Goal: Transaction & Acquisition: Book appointment/travel/reservation

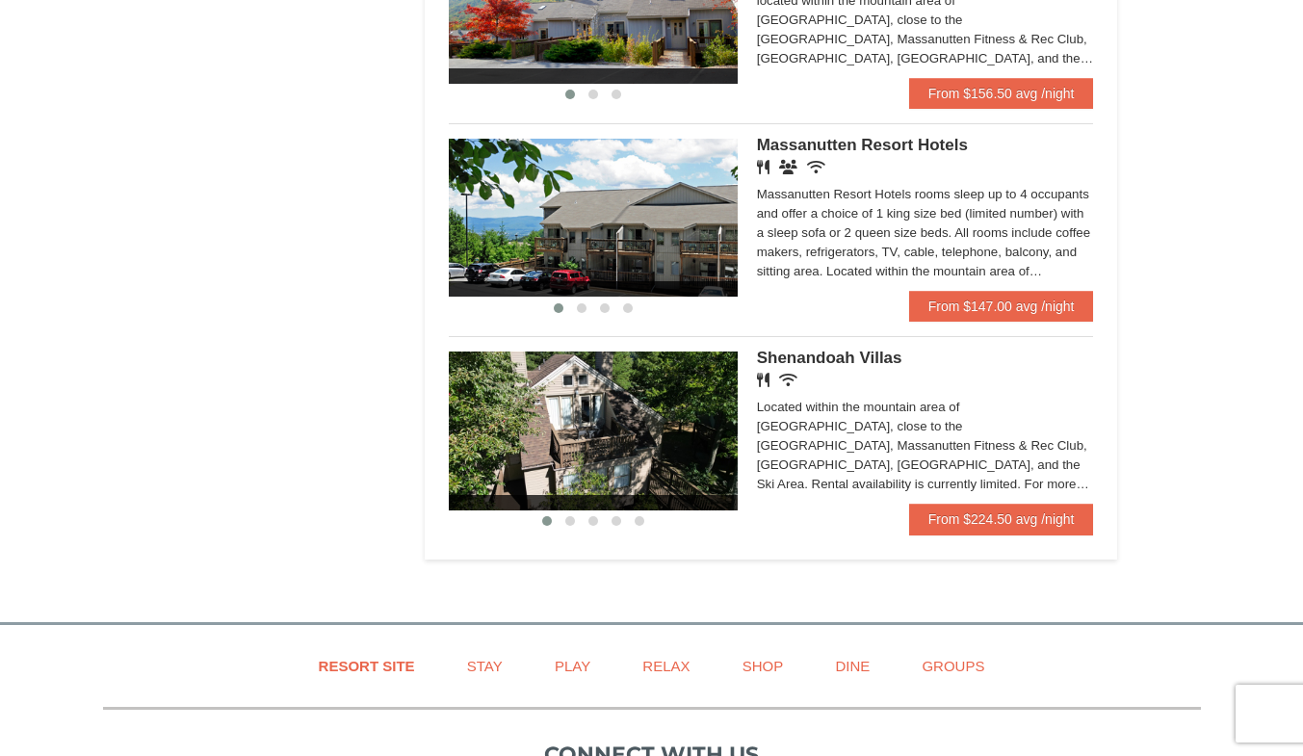
scroll to position [1163, 0]
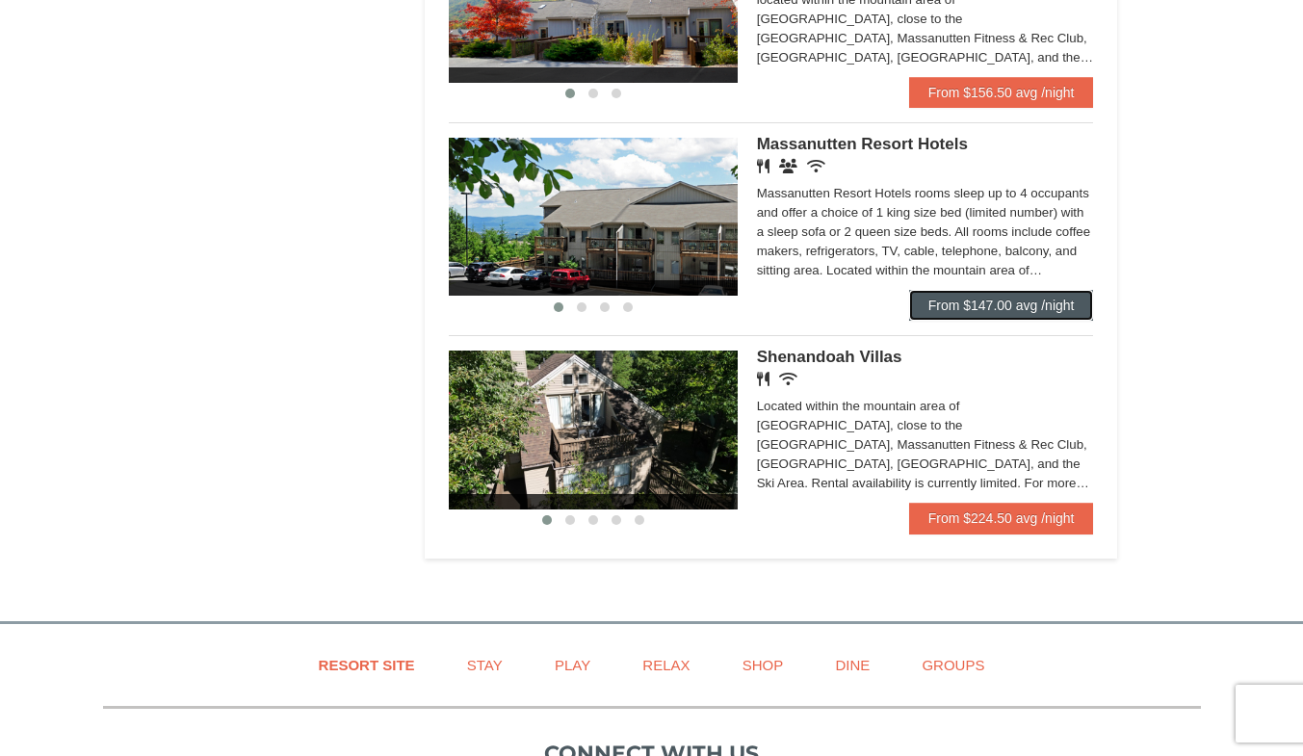
click at [998, 306] on link "From $147.00 avg /night" at bounding box center [1001, 305] width 185 height 31
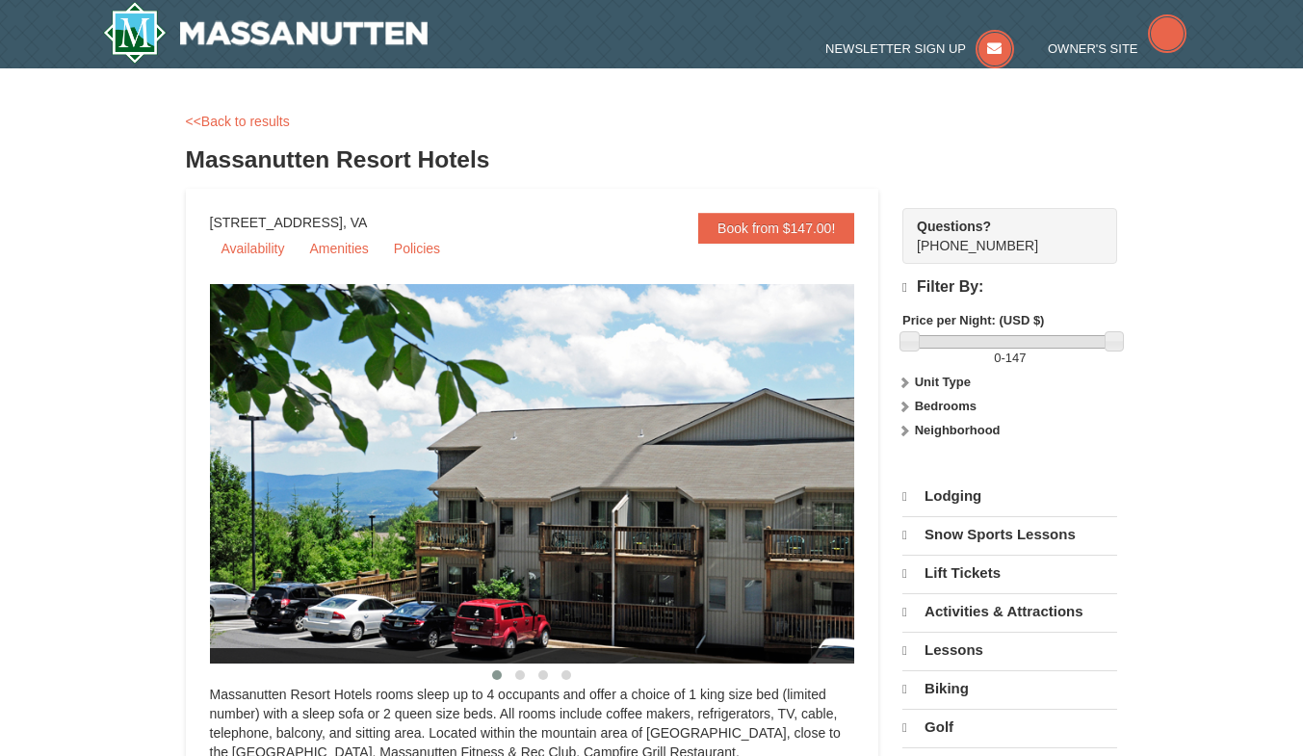
select select "10"
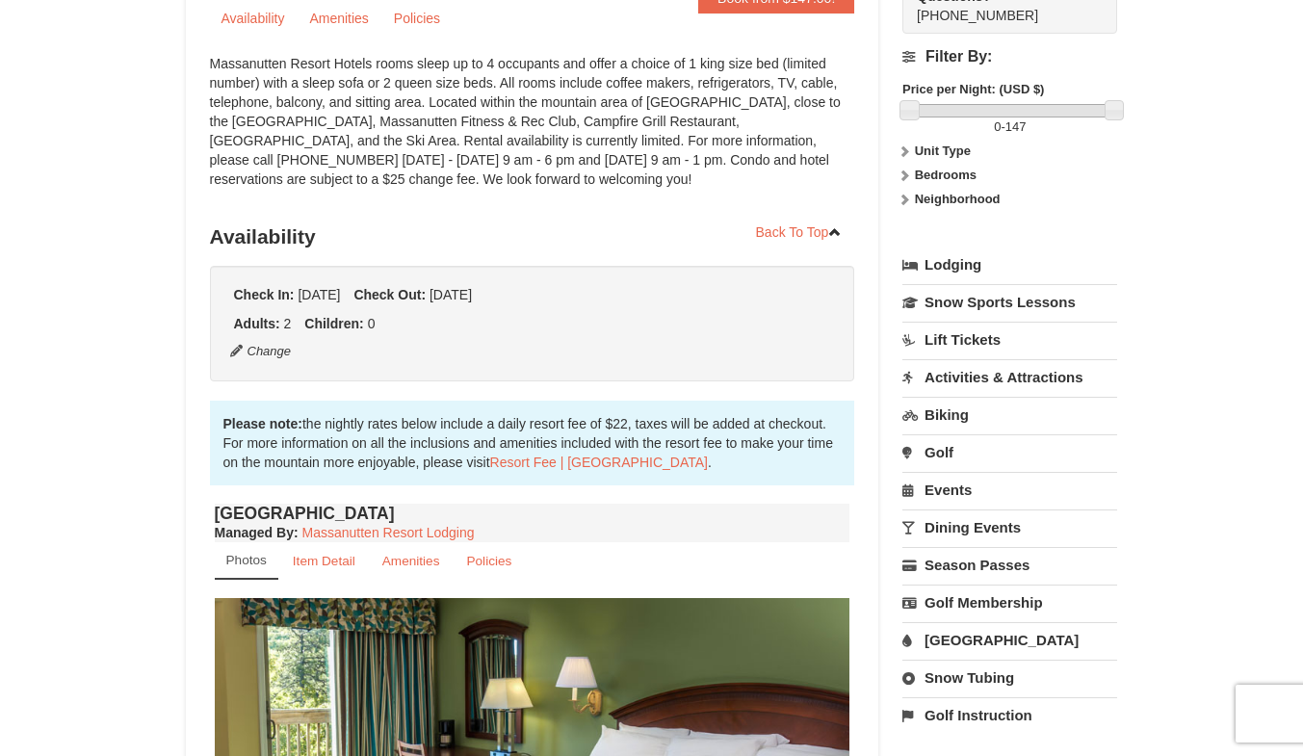
scroll to position [230, 0]
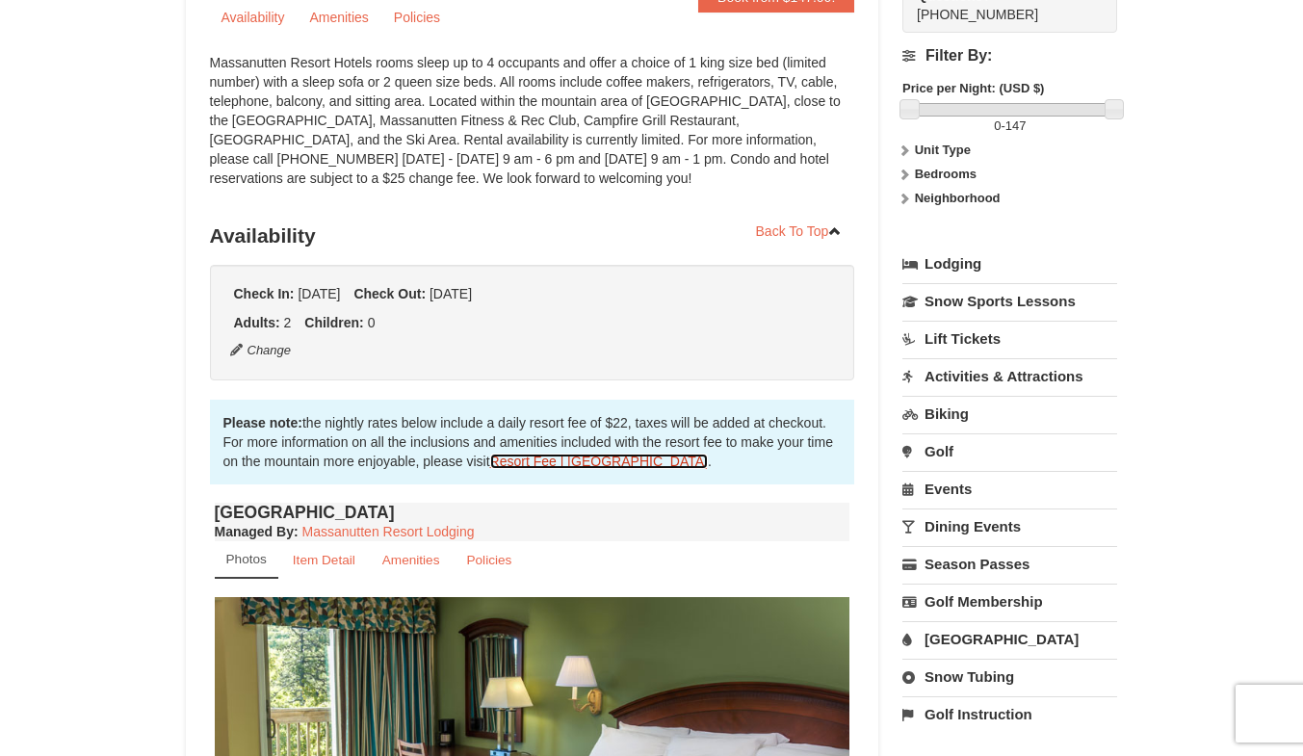
click at [542, 460] on link "Resort Fee | Massanutten Resort" at bounding box center [599, 461] width 218 height 15
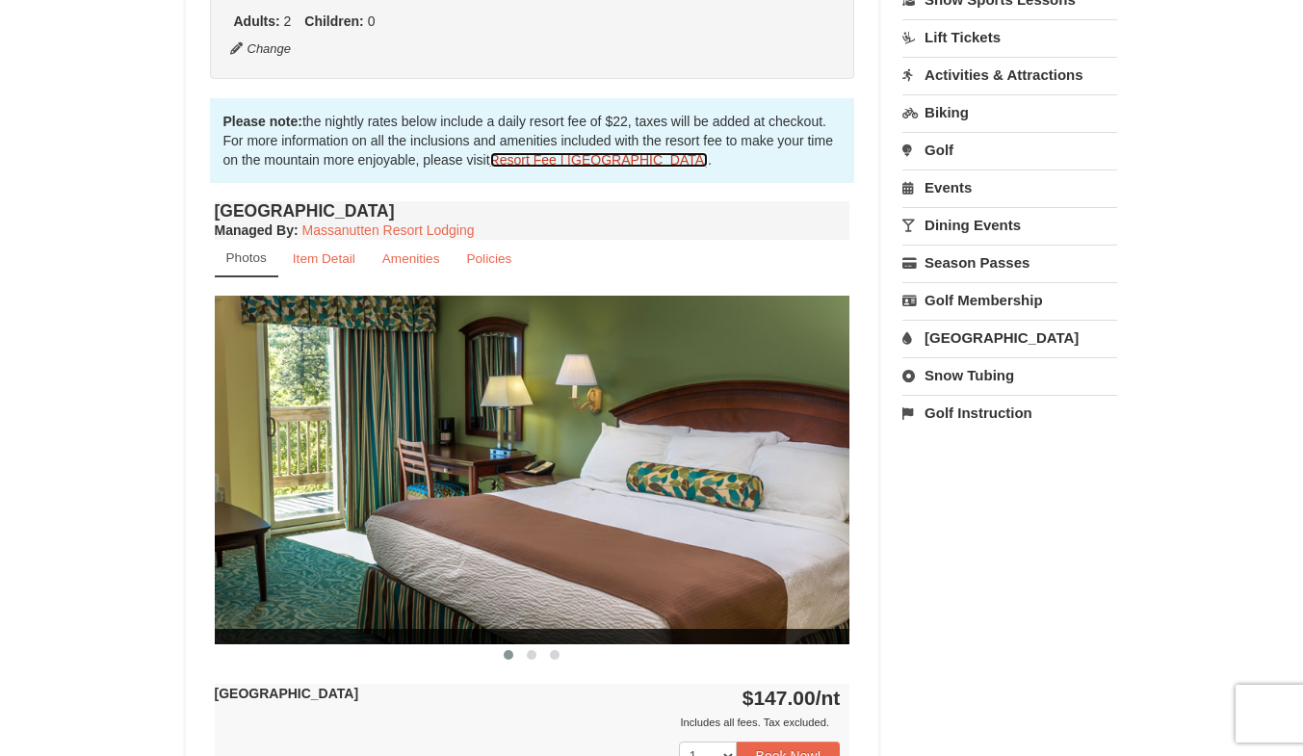
scroll to position [558, 0]
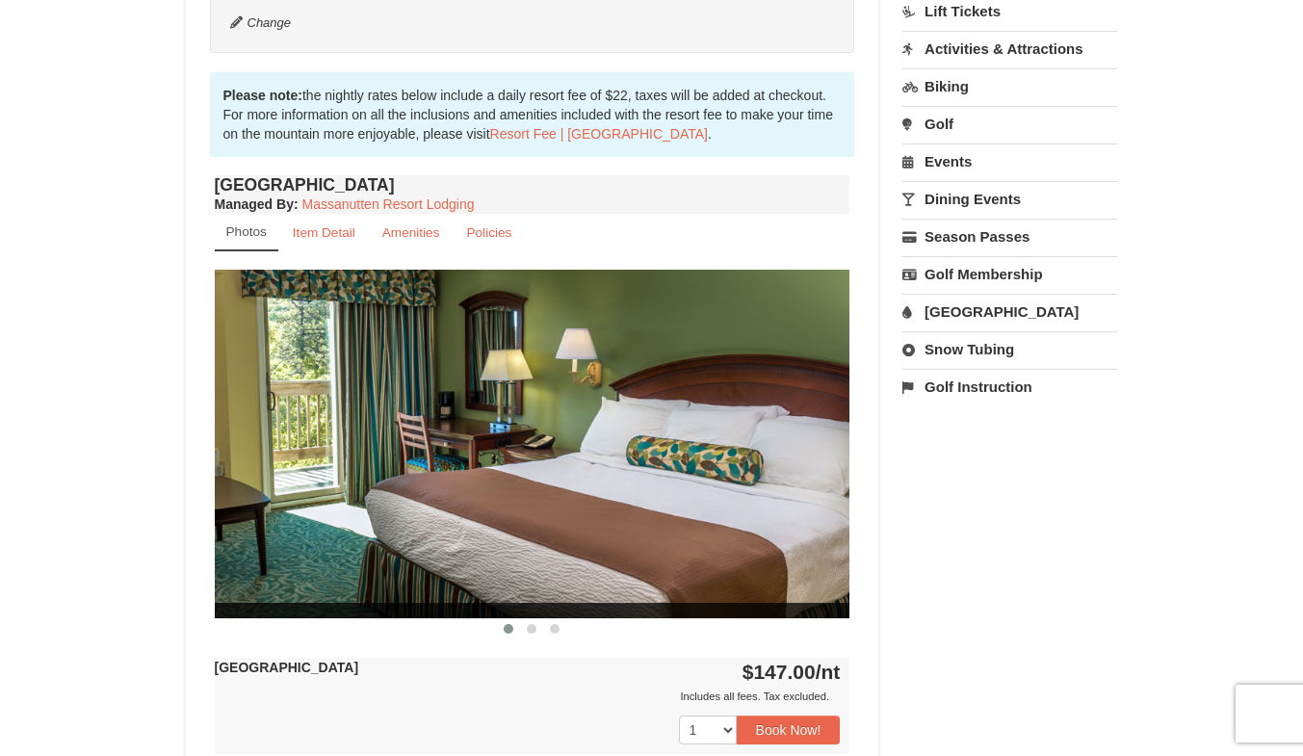
click at [833, 444] on img at bounding box center [533, 444] width 636 height 348
